Goal: Transaction & Acquisition: Purchase product/service

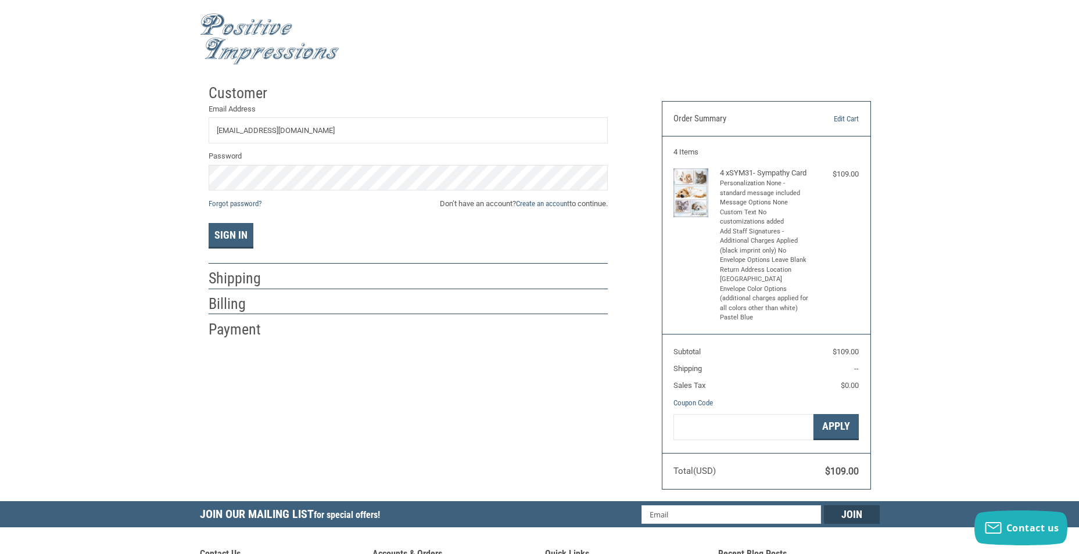
type input "[EMAIL_ADDRESS][DOMAIN_NAME]"
click at [227, 238] on button "Sign In" at bounding box center [231, 236] width 45 height 26
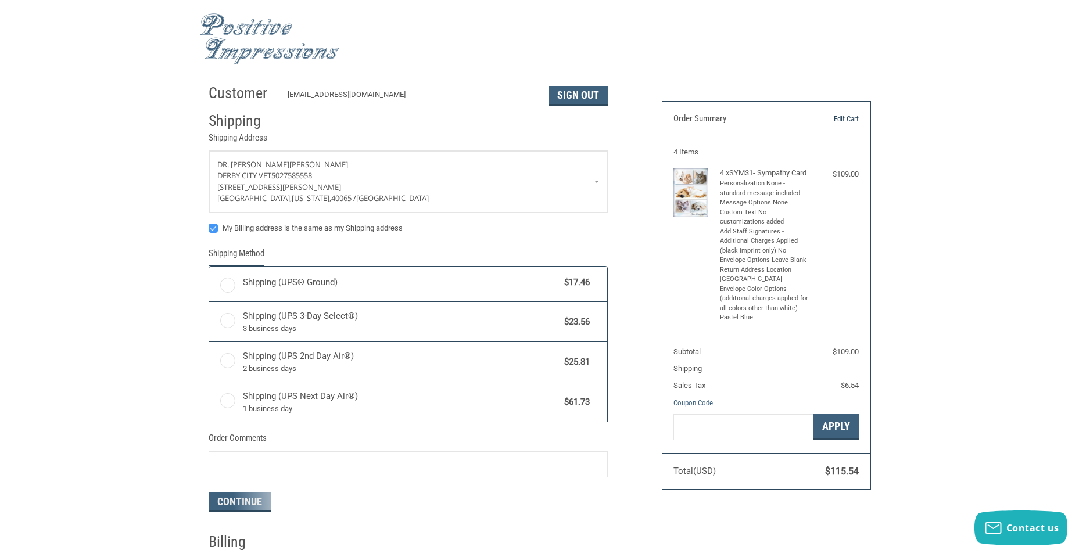
radio input "true"
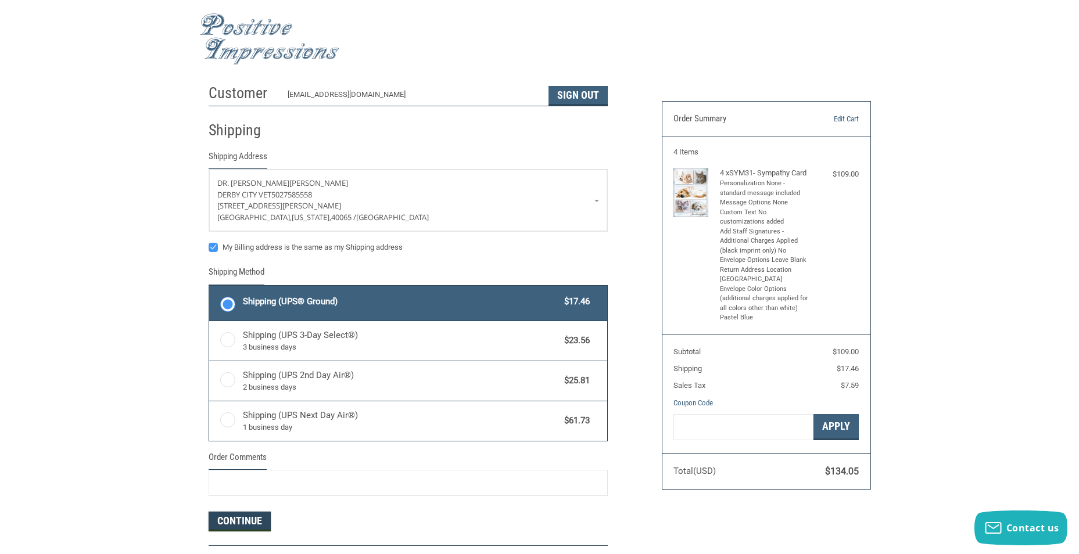
click at [232, 529] on button "Continue" at bounding box center [240, 522] width 62 height 20
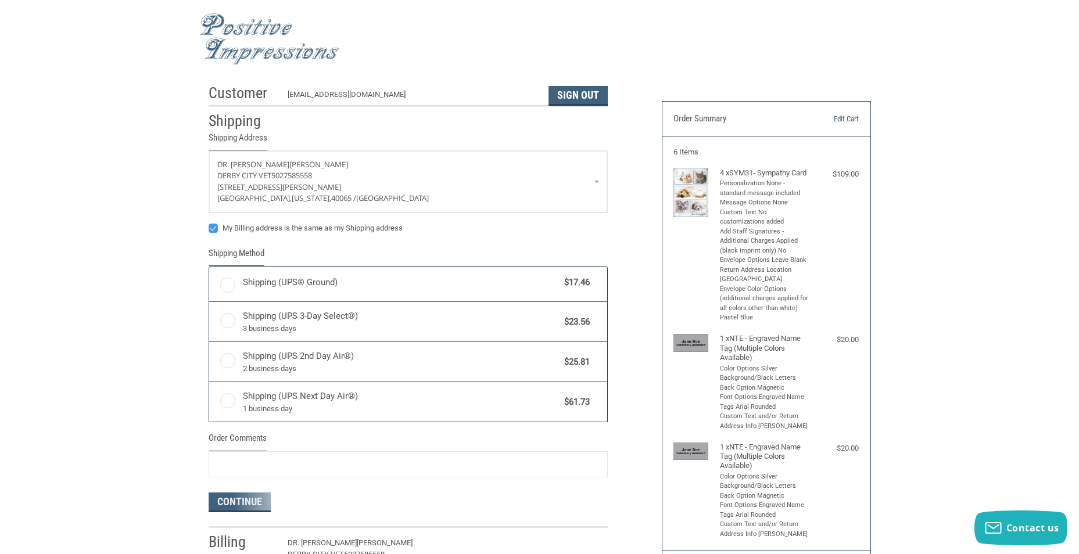
radio input "true"
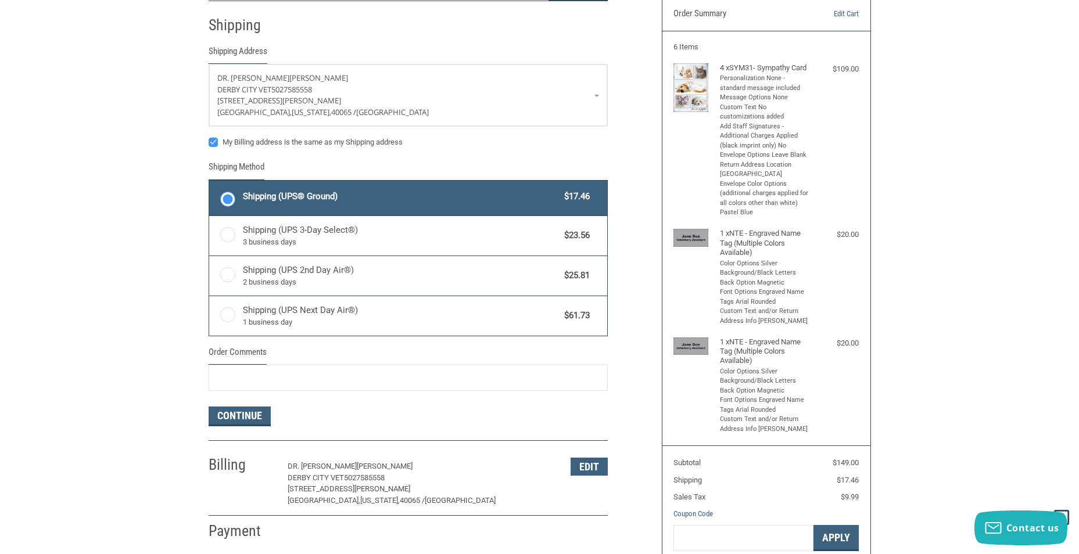
scroll to position [173, 0]
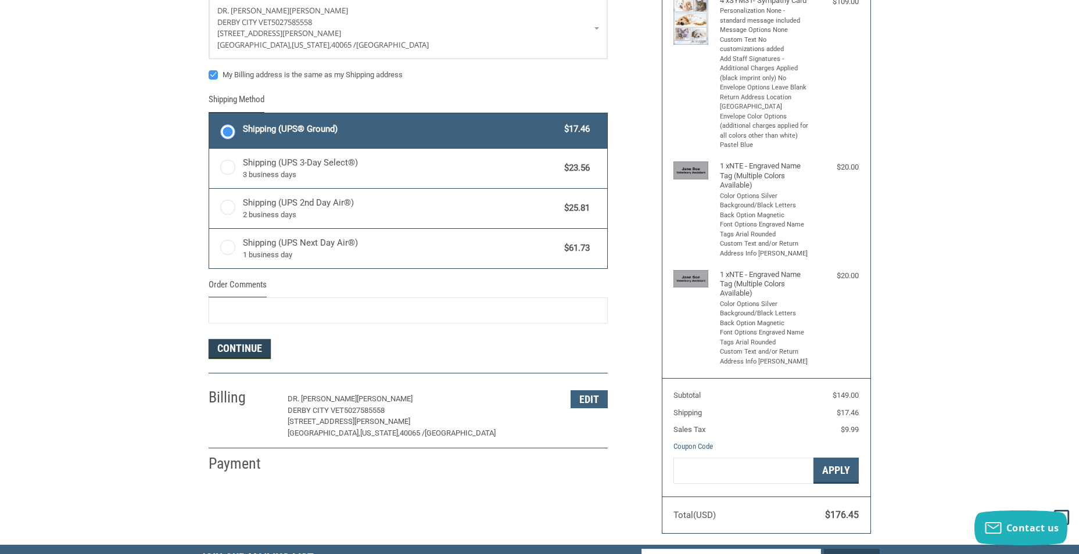
click at [238, 342] on button "Continue" at bounding box center [240, 349] width 62 height 20
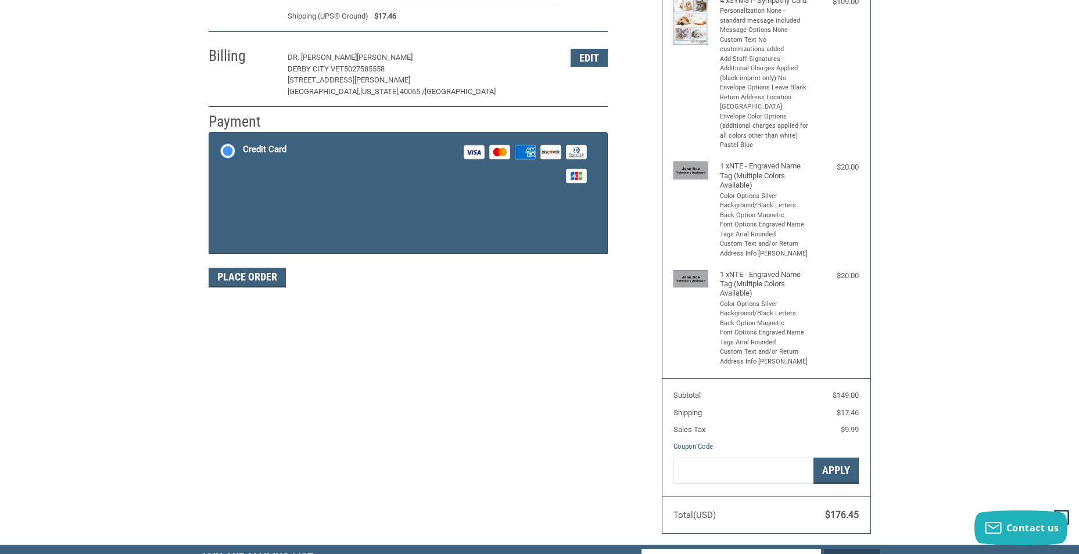
scroll to position [170, 0]
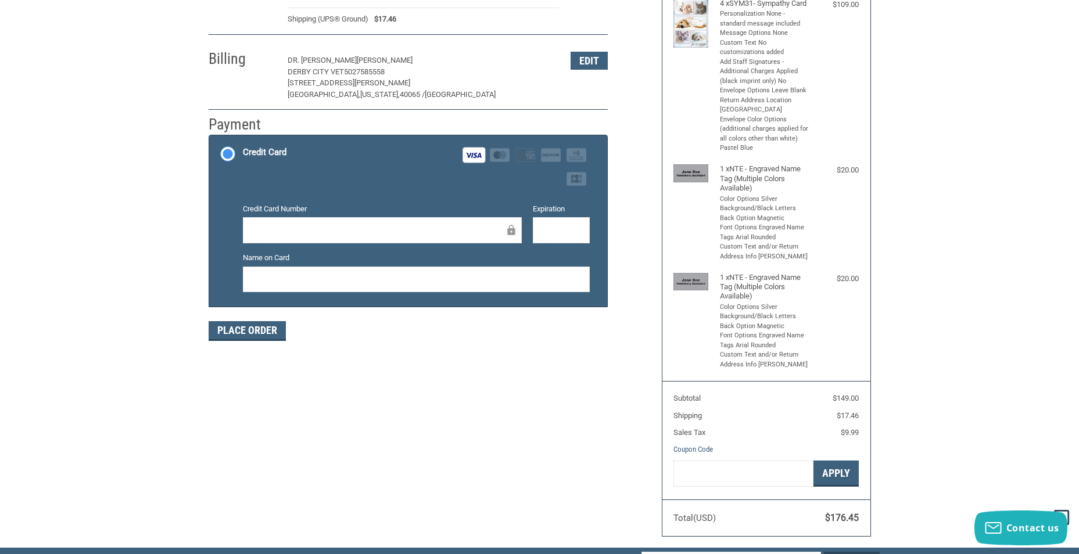
click at [564, 222] on div at bounding box center [561, 230] width 57 height 26
click at [259, 334] on button "Place Order" at bounding box center [247, 331] width 77 height 20
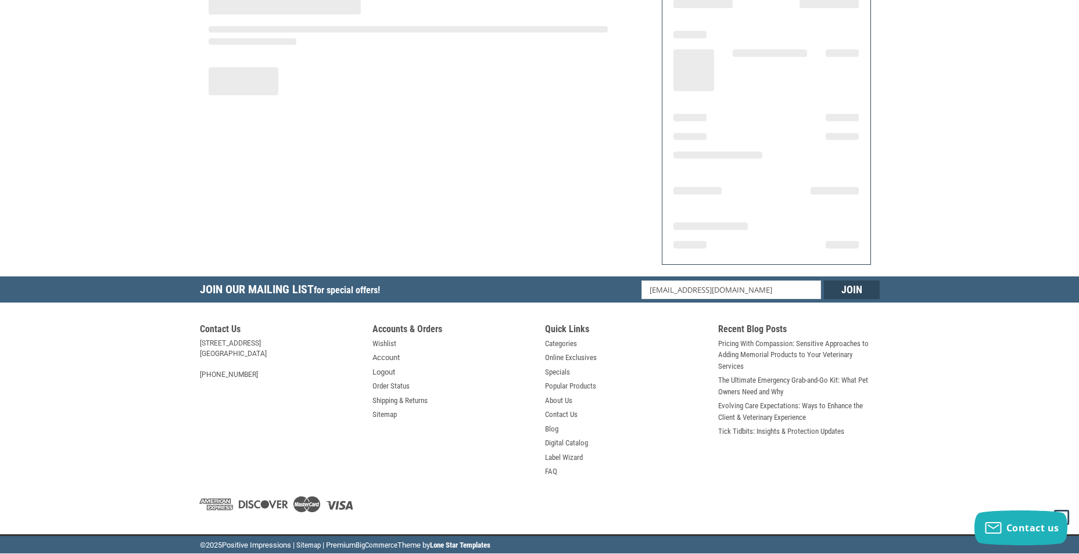
scroll to position [115, 0]
